Goal: Task Accomplishment & Management: Complete application form

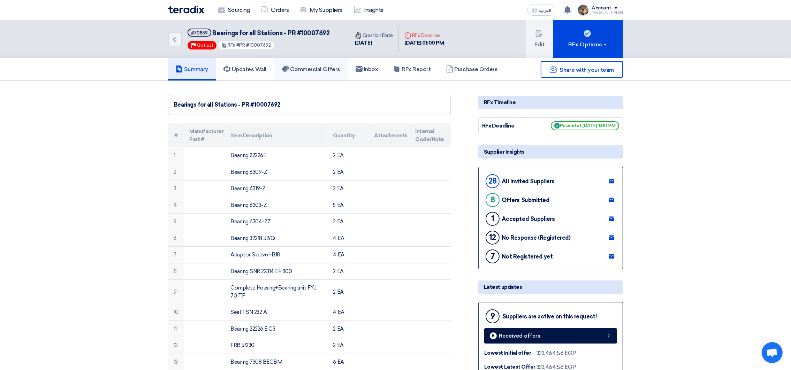
click at [330, 66] on h5 "Commercial Offers" at bounding box center [311, 69] width 59 height 7
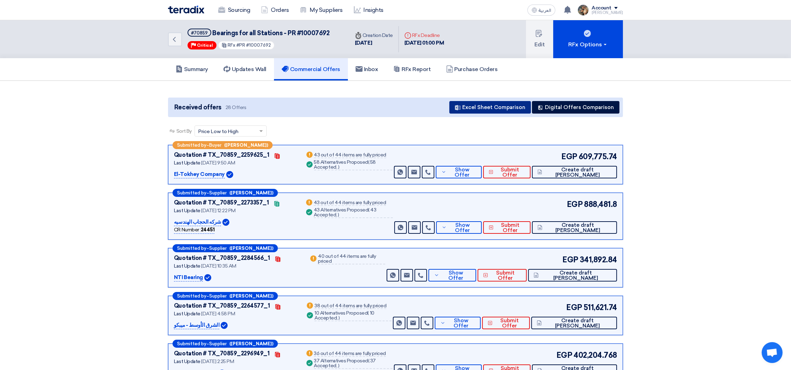
click at [483, 104] on button "Excel Sheet Comparison" at bounding box center [491, 107] width 82 height 13
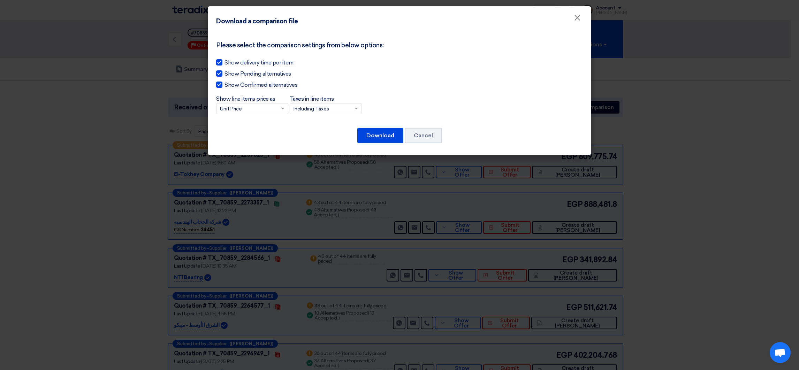
click at [324, 106] on input "Taxes in line items × Including Taxes" at bounding box center [323, 110] width 58 height 12
click at [319, 110] on input "Taxes in line items × Including Taxes Including Taxes Excluding Taxes" at bounding box center [323, 110] width 58 height 12
click at [317, 131] on span "Excluding Taxes" at bounding box center [312, 134] width 37 height 6
click at [317, 115] on input "Taxes in line items × Including Taxes Including Taxes Excluding Taxes" at bounding box center [323, 110] width 58 height 12
click at [368, 136] on button "Download" at bounding box center [380, 135] width 46 height 15
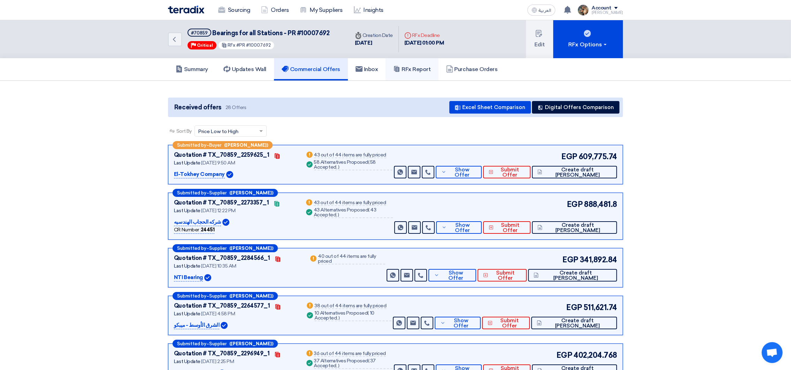
click at [424, 68] on h5 "RFx Report" at bounding box center [411, 69] width 37 height 7
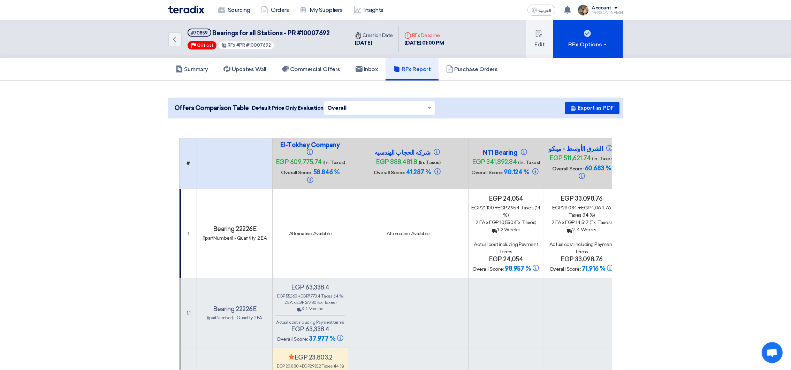
click at [182, 11] on img at bounding box center [186, 10] width 36 height 8
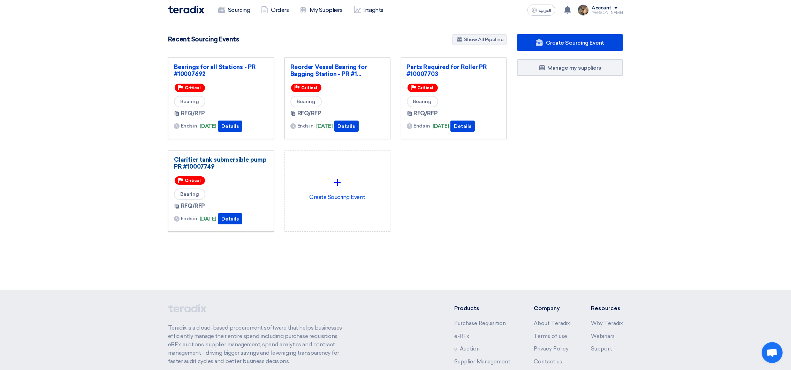
click at [214, 166] on link "Clarifier tank submersible pump PR #10007749" at bounding box center [221, 163] width 94 height 14
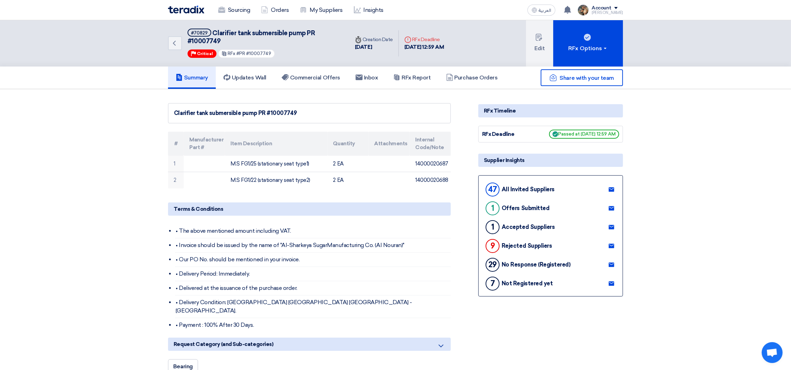
click at [214, 40] on span "Clarifier tank submersible pump PR #10007749" at bounding box center [251, 37] width 127 height 16
drag, startPoint x: 214, startPoint y: 40, endPoint x: 210, endPoint y: 47, distance: 8.0
drag, startPoint x: 210, startPoint y: 47, endPoint x: 212, endPoint y: 40, distance: 7.3
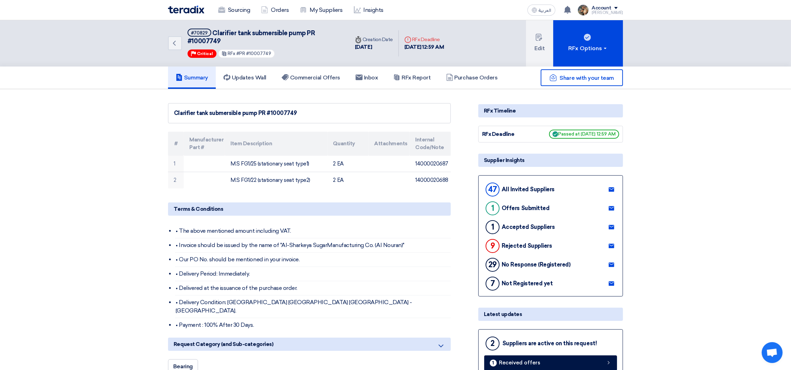
drag, startPoint x: 212, startPoint y: 40, endPoint x: 425, endPoint y: 97, distance: 220.4
click at [340, 77] on h5 "Commercial Offers" at bounding box center [311, 77] width 59 height 7
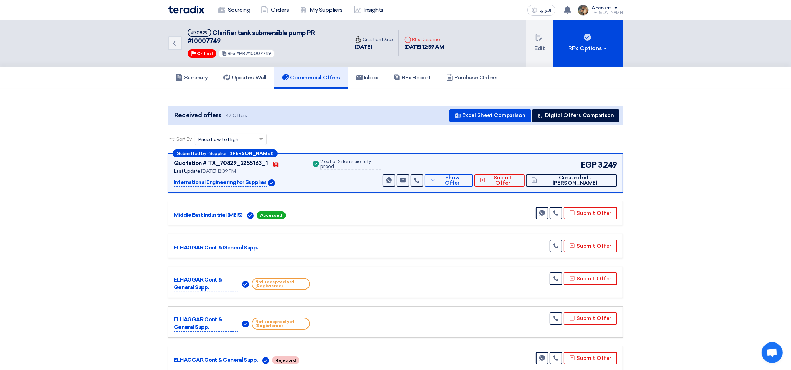
click at [178, 10] on img at bounding box center [186, 10] width 36 height 8
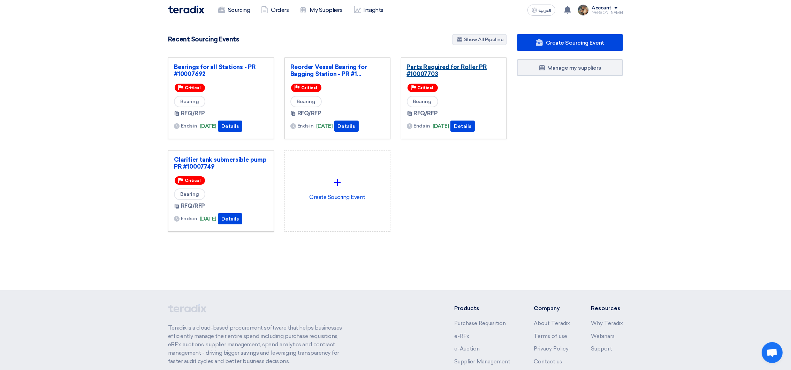
click at [425, 74] on link "Parts Required for Roller PR #10007703" at bounding box center [454, 70] width 94 height 14
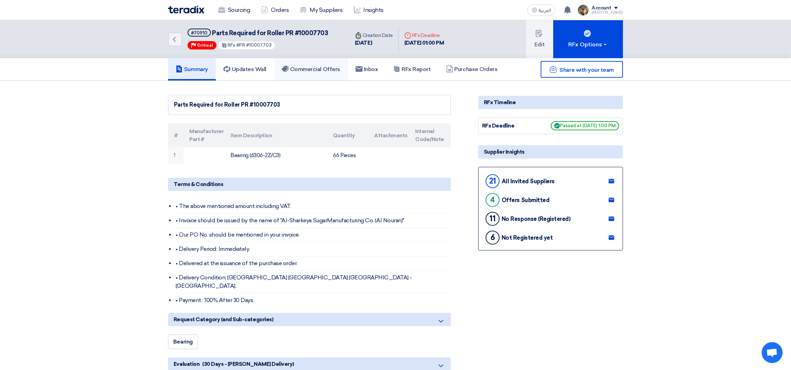
click at [294, 64] on link "Commercial Offers" at bounding box center [311, 69] width 74 height 22
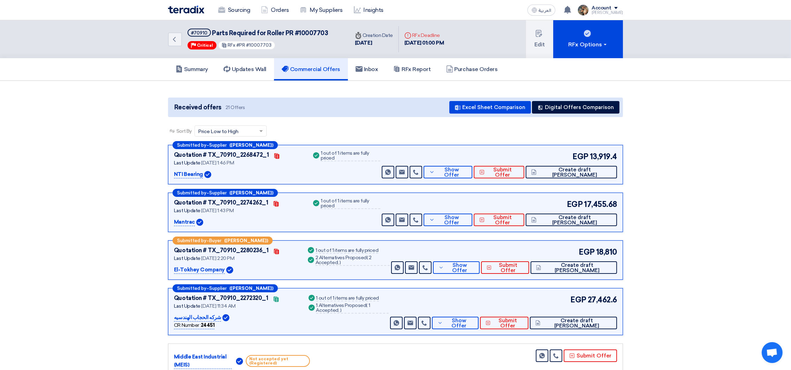
click at [187, 12] on img at bounding box center [186, 10] width 36 height 8
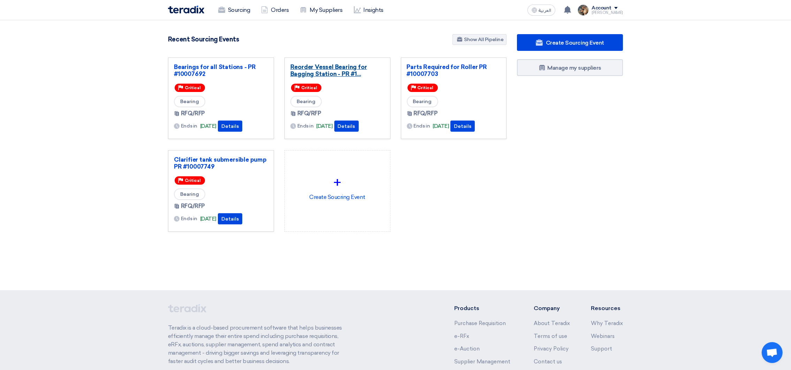
click at [321, 67] on link "Reorder Vessel Bearing for Bagging Station - PR #1..." at bounding box center [337, 70] width 94 height 14
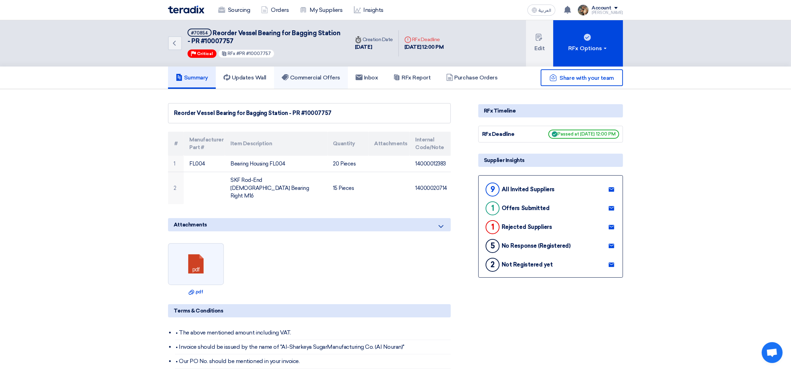
click at [312, 71] on link "Commercial Offers" at bounding box center [311, 78] width 74 height 22
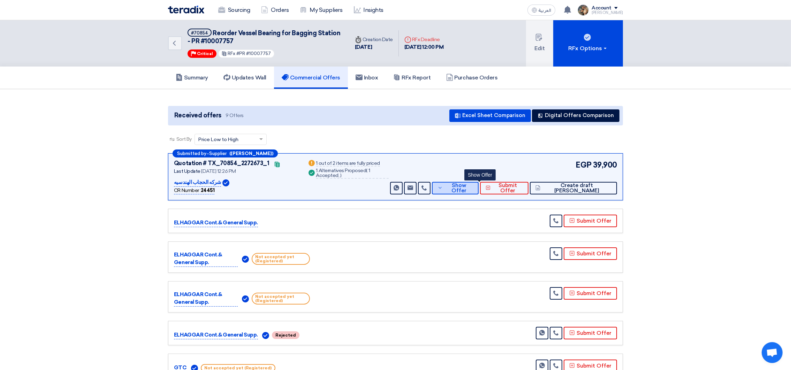
click at [473, 185] on span "Show Offer" at bounding box center [459, 188] width 29 height 10
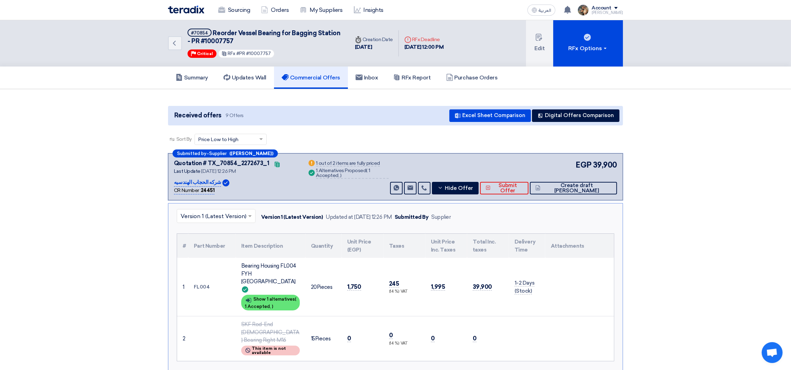
click at [188, 10] on img at bounding box center [186, 10] width 36 height 8
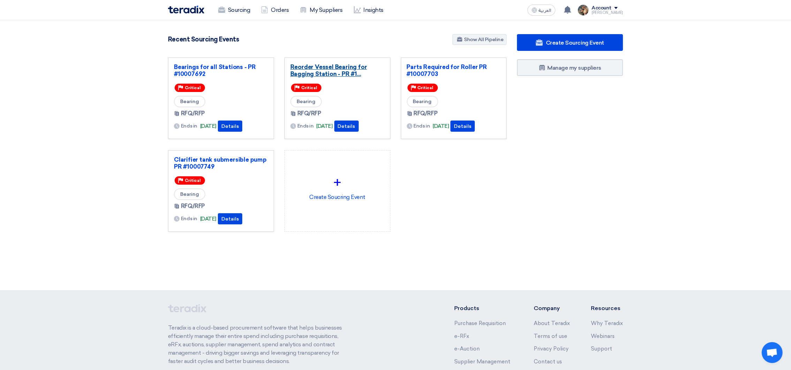
click at [350, 68] on link "Reorder Vessel Bearing for Bagging Station - PR #1..." at bounding box center [337, 70] width 94 height 14
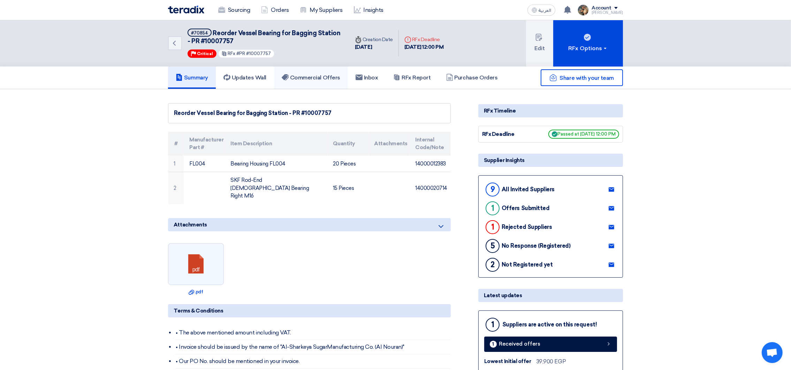
click at [306, 76] on h5 "Commercial Offers" at bounding box center [311, 77] width 59 height 7
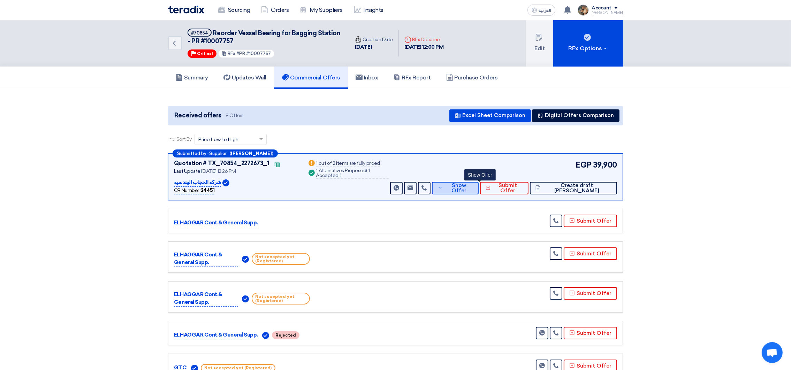
click at [464, 191] on button "Show Offer" at bounding box center [455, 188] width 47 height 13
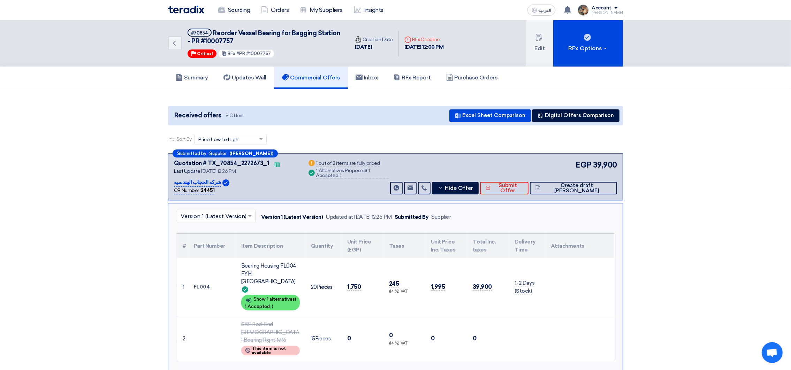
click at [252, 294] on td "Bearing Housing FL004 FYH [GEOGRAPHIC_DATA] Show details Show 1 alternatives ( …" at bounding box center [271, 287] width 70 height 59
click at [252, 304] on span "1 Accepted," at bounding box center [258, 306] width 26 height 5
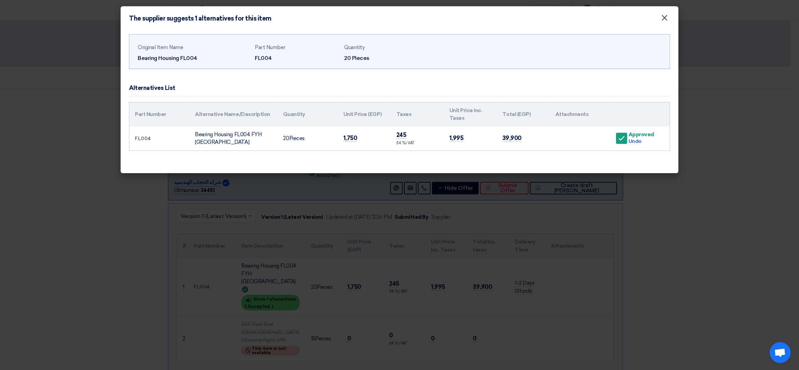
click at [663, 22] on span "×" at bounding box center [664, 20] width 7 height 14
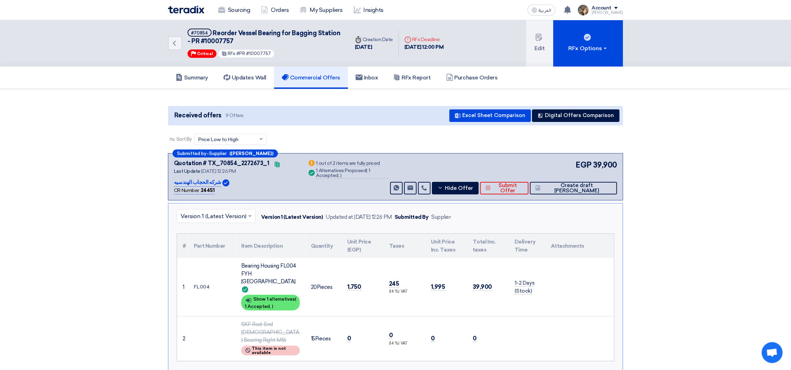
click at [198, 9] on img at bounding box center [186, 10] width 36 height 8
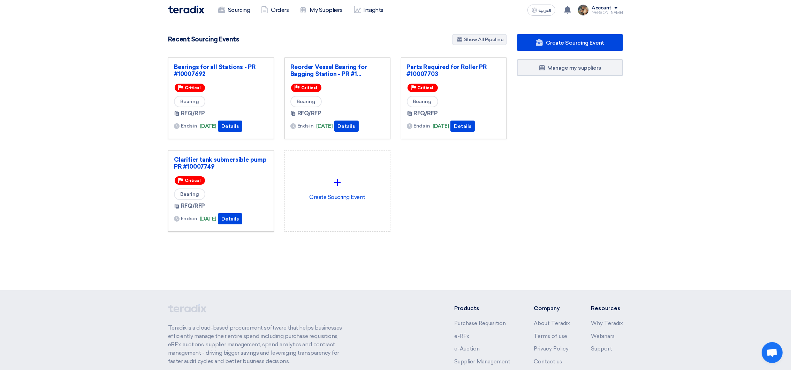
click at [210, 154] on div "Clarifier tank submersible pump PR #10007749 Priority Critical Bearing RFQ/RFP …" at bounding box center [221, 191] width 106 height 82
click at [211, 156] on link "Clarifier tank submersible pump PR #10007749" at bounding box center [221, 163] width 94 height 14
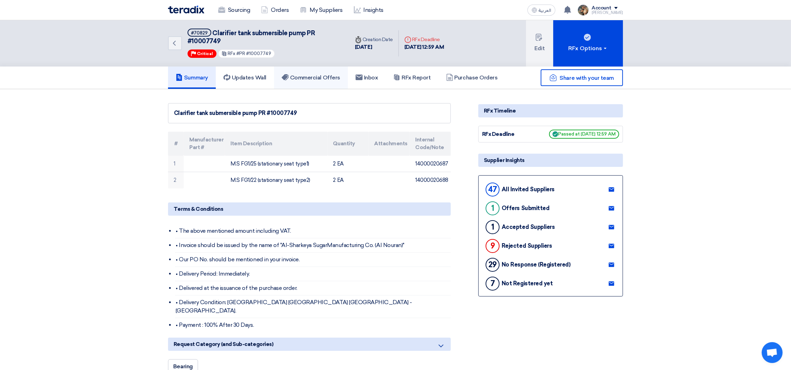
click at [313, 75] on h5 "Commercial Offers" at bounding box center [311, 77] width 59 height 7
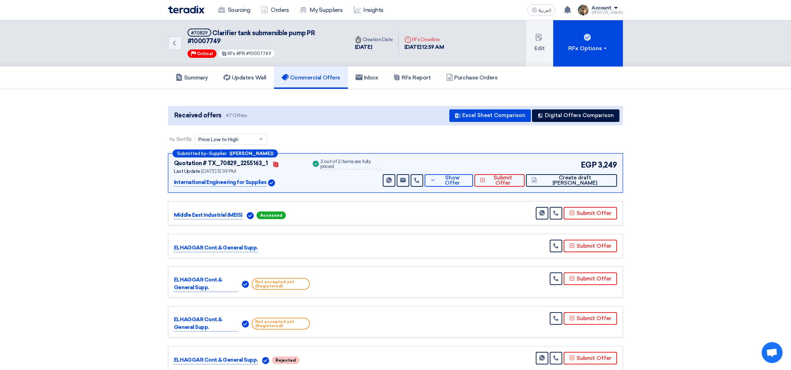
click at [179, 10] on img at bounding box center [186, 10] width 36 height 8
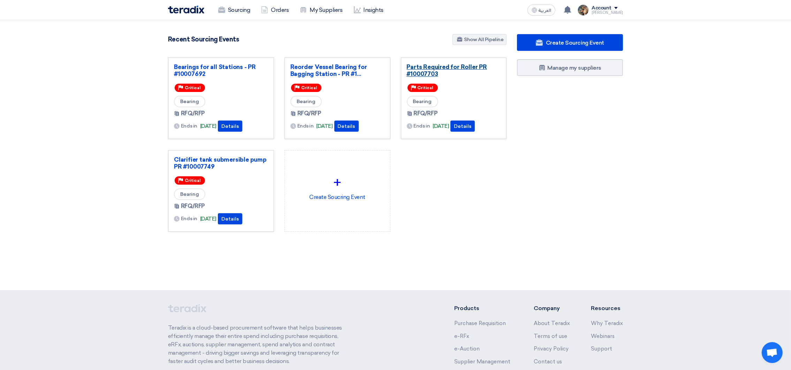
click at [409, 71] on link "Parts Required for Roller PR #10007703" at bounding box center [454, 70] width 94 height 14
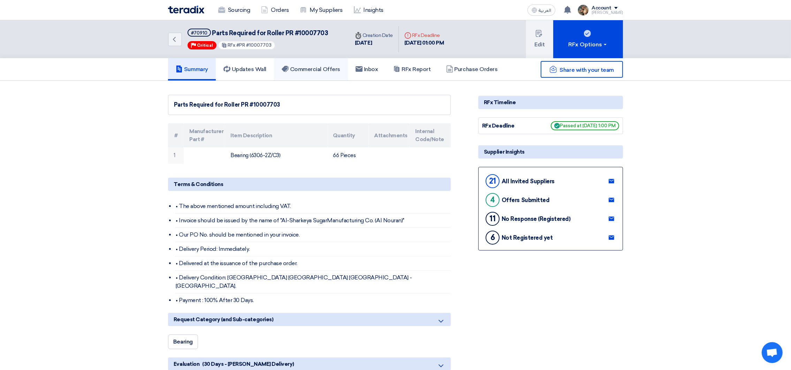
click at [315, 69] on h5 "Commercial Offers" at bounding box center [311, 69] width 59 height 7
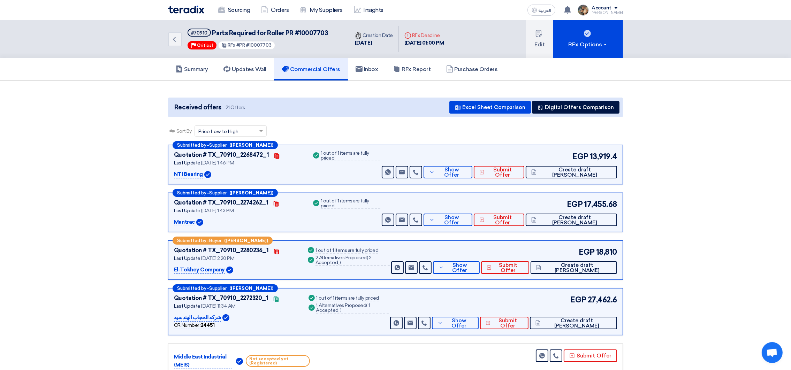
click at [192, 14] on div "Sourcing Orders My Suppliers Insights" at bounding box center [304, 9] width 273 height 15
click at [191, 13] on img at bounding box center [186, 10] width 36 height 8
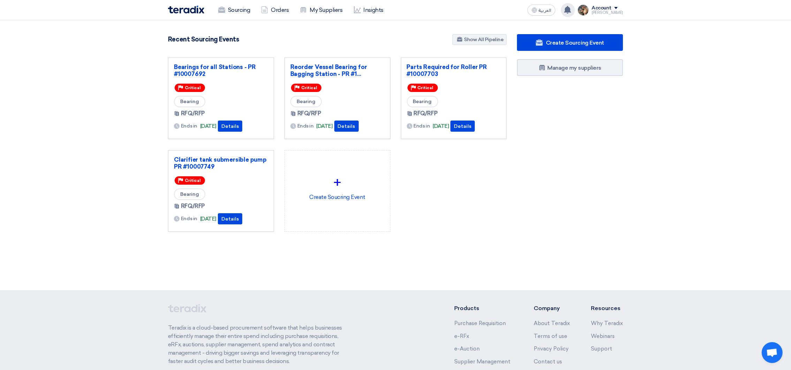
click at [571, 9] on use at bounding box center [567, 10] width 7 height 8
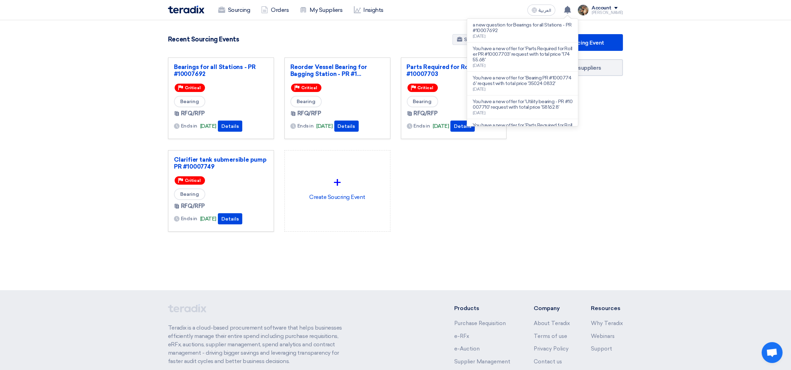
click at [382, 45] on div "Recent Sourcing Events Show All Pipeline" at bounding box center [337, 40] width 339 height 12
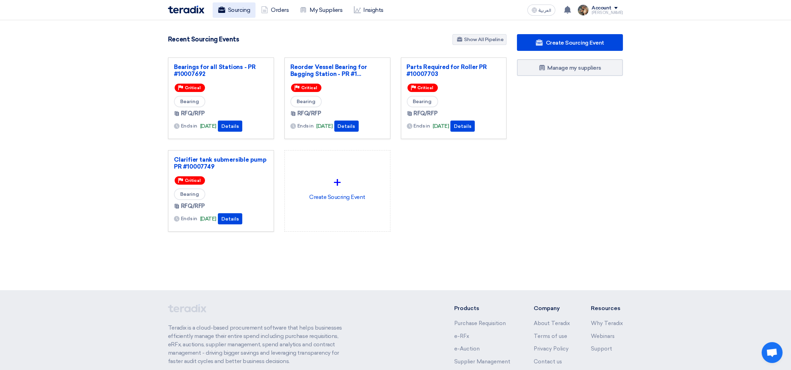
click at [242, 12] on link "Sourcing" at bounding box center [234, 9] width 43 height 15
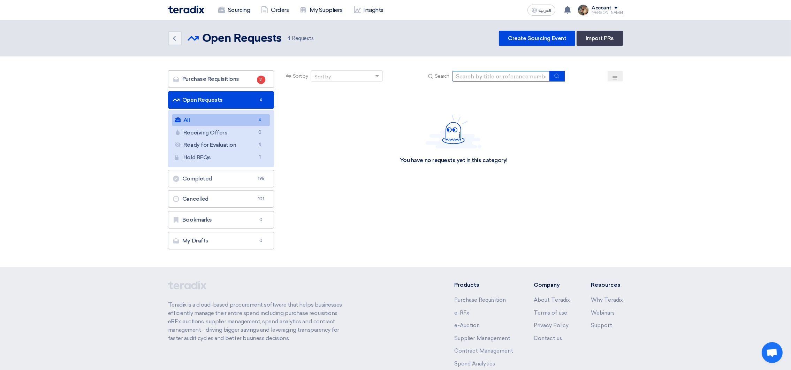
click at [501, 75] on input at bounding box center [501, 76] width 98 height 10
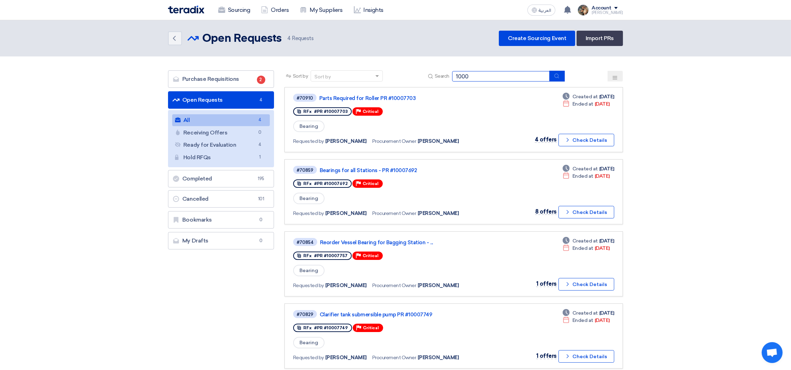
click at [465, 78] on input "1000" at bounding box center [501, 76] width 98 height 10
type input "71110"
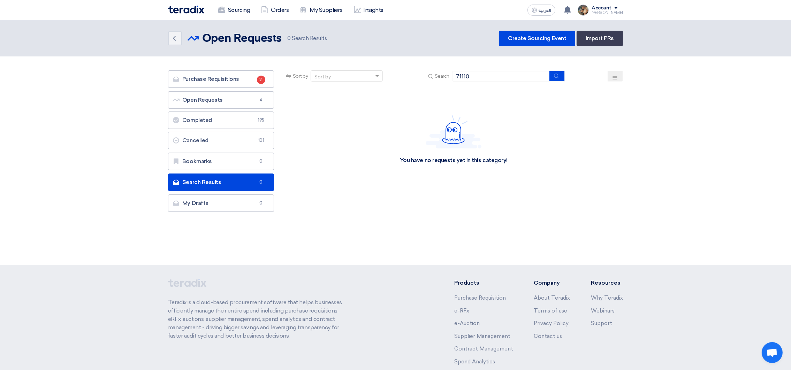
click at [185, 10] on img at bounding box center [186, 10] width 36 height 8
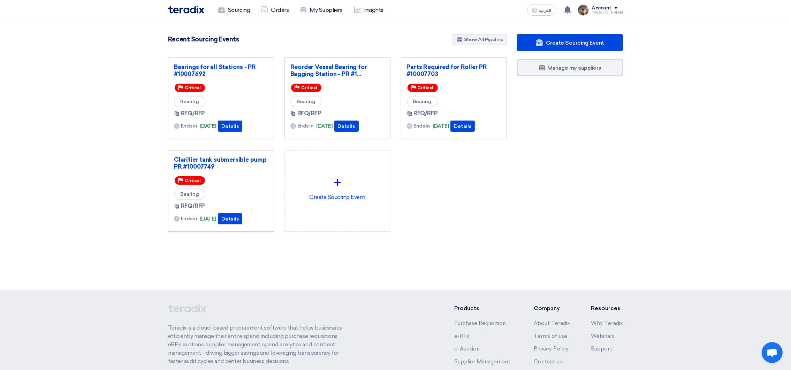
click at [318, 47] on div "3109 RFx remaining 9 Auctions remaining Create Sourcing Event" at bounding box center [337, 144] width 349 height 220
click at [224, 13] on icon at bounding box center [221, 9] width 7 height 7
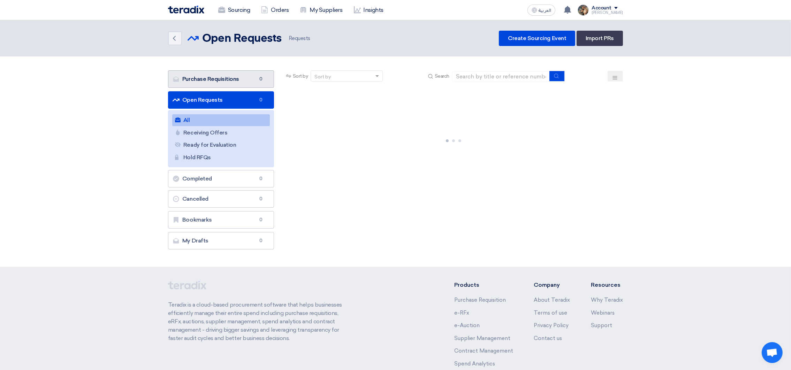
click at [191, 76] on link "Purchase Requisitions Purchase Requisitions 0" at bounding box center [221, 78] width 106 height 17
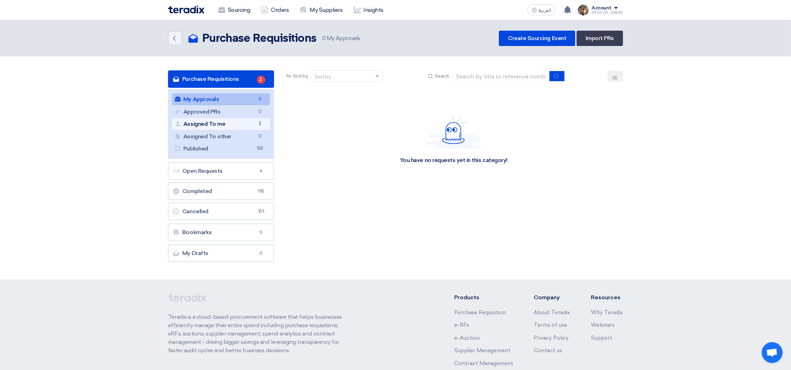
click at [207, 127] on link "Assigned To me Assigned To me 2" at bounding box center [221, 124] width 98 height 12
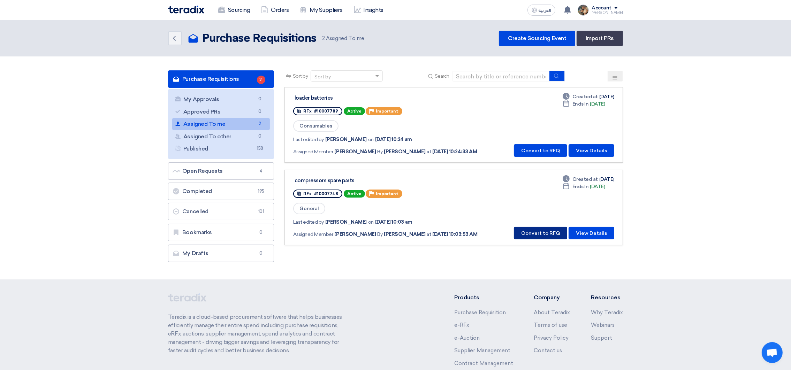
click at [528, 230] on button "Convert to RFQ" at bounding box center [540, 233] width 53 height 13
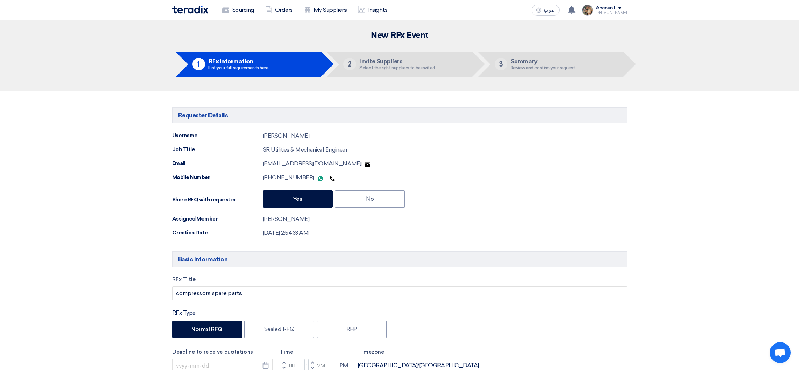
type input "[DATE]"
type input "12"
type input "00"
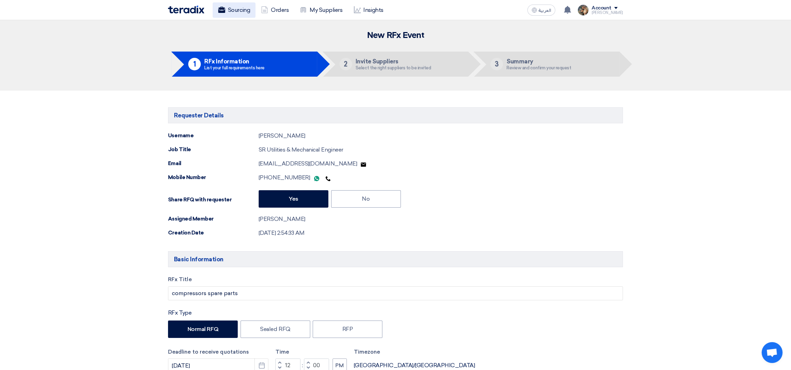
click at [229, 12] on link "Sourcing" at bounding box center [234, 9] width 43 height 15
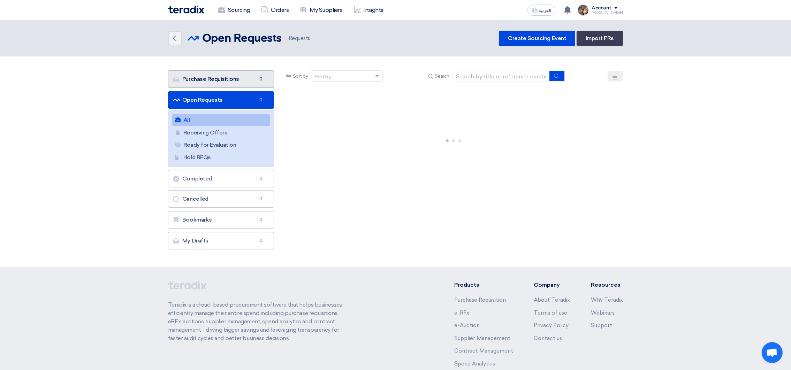
click at [243, 74] on link "Purchase Requisitions Purchase Requisitions 0" at bounding box center [221, 78] width 106 height 17
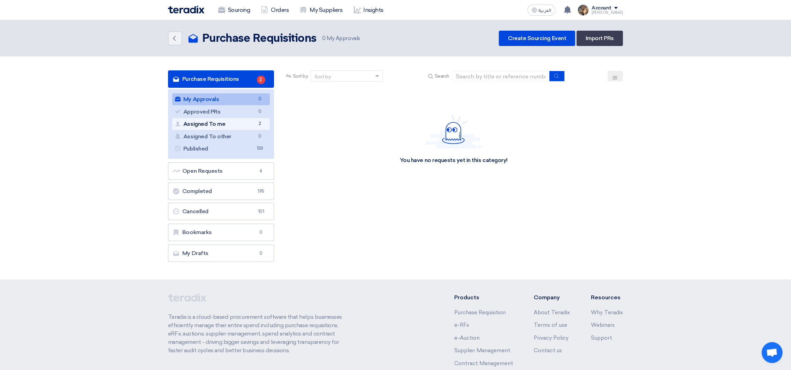
click at [230, 124] on link "Assigned To me Assigned To me 2" at bounding box center [221, 124] width 98 height 12
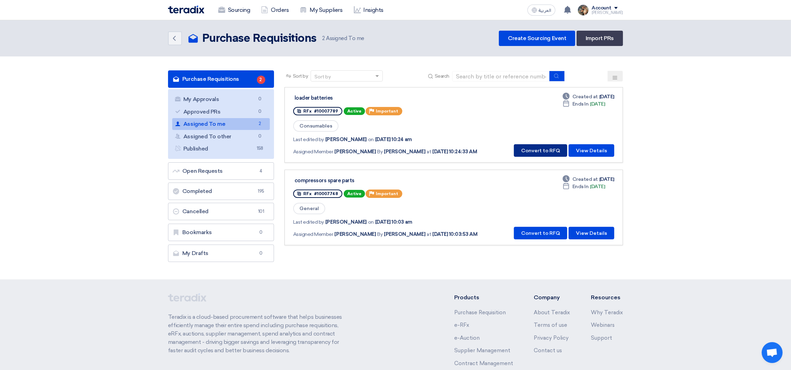
click at [533, 154] on button "Convert to RFQ" at bounding box center [540, 150] width 53 height 13
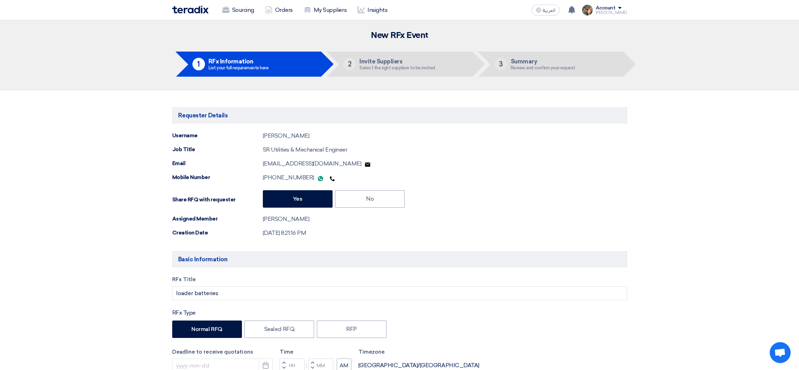
type input "[DATE]"
type input "12"
type input "00"
